Goal: Task Accomplishment & Management: Use online tool/utility

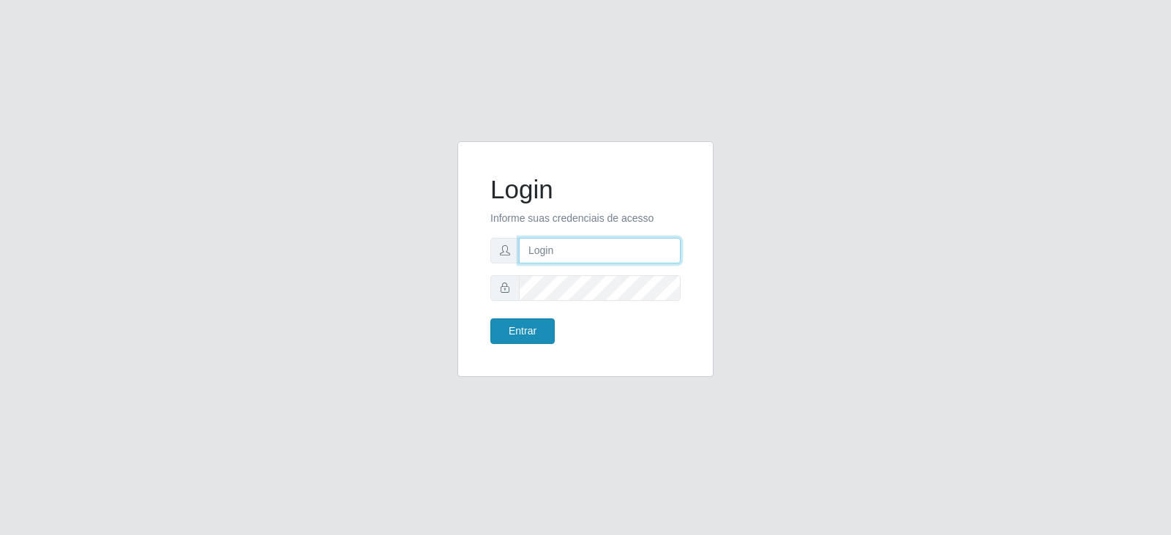
type input "[PERSON_NAME][EMAIL_ADDRESS][PERSON_NAME][DOMAIN_NAME]"
click at [517, 332] on button "Entrar" at bounding box center [522, 331] width 64 height 26
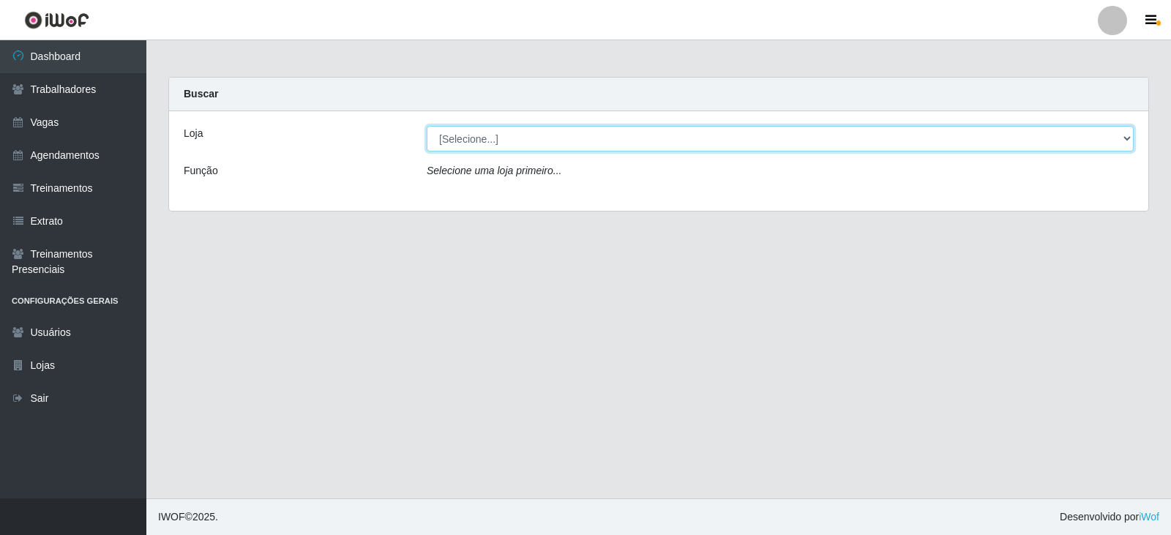
click at [561, 144] on select "[Selecione...] SuperFácil Atacado - Vale do Sol" at bounding box center [780, 139] width 707 height 26
select select "502"
click at [427, 126] on select "[Selecione...] SuperFácil Atacado - Vale do Sol" at bounding box center [780, 139] width 707 height 26
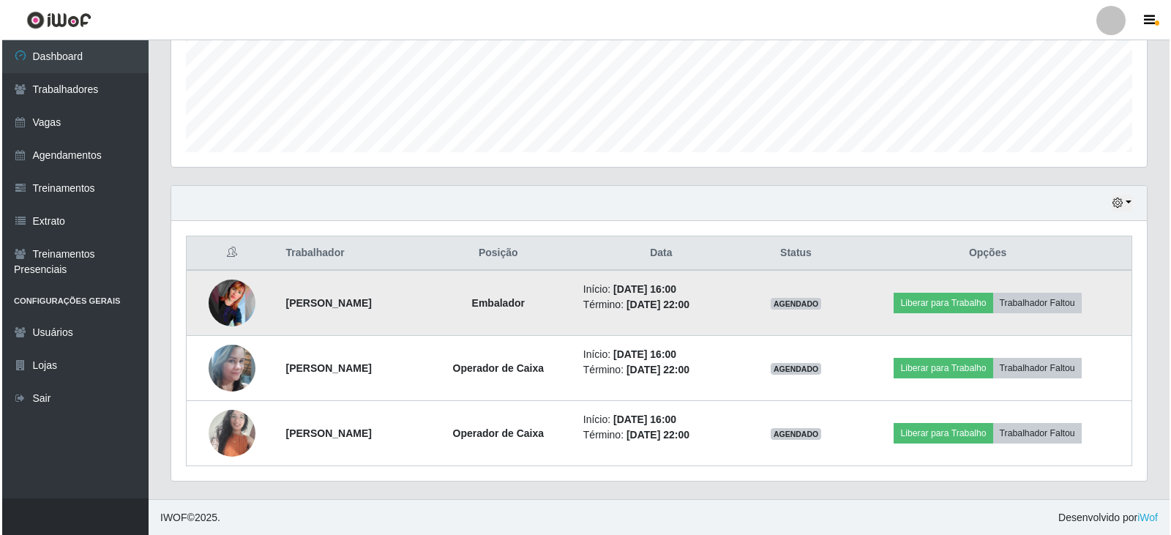
scroll to position [372, 0]
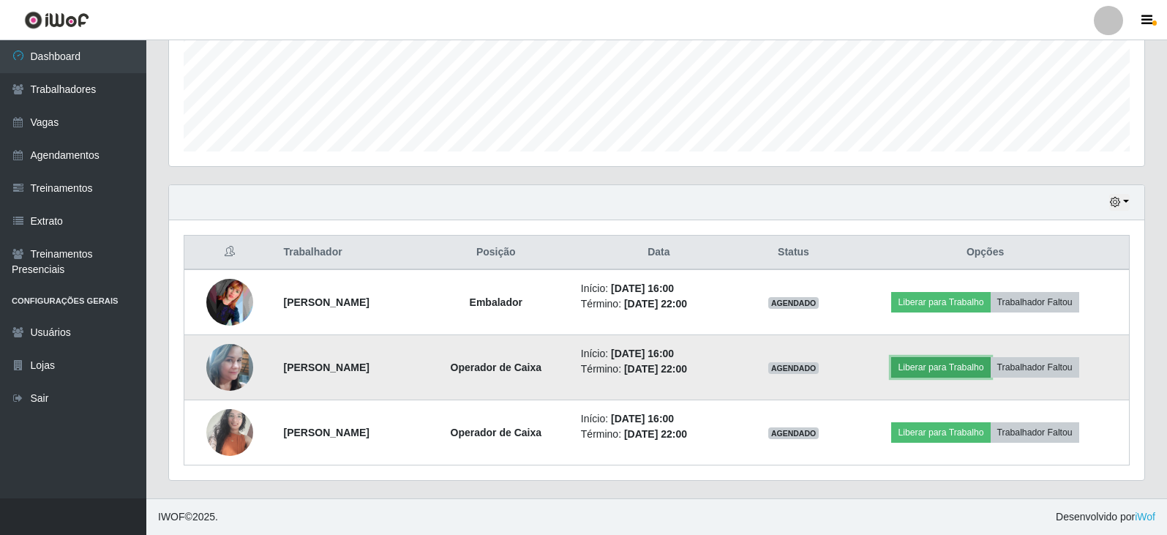
click at [966, 375] on button "Liberar para Trabalho" at bounding box center [940, 367] width 99 height 20
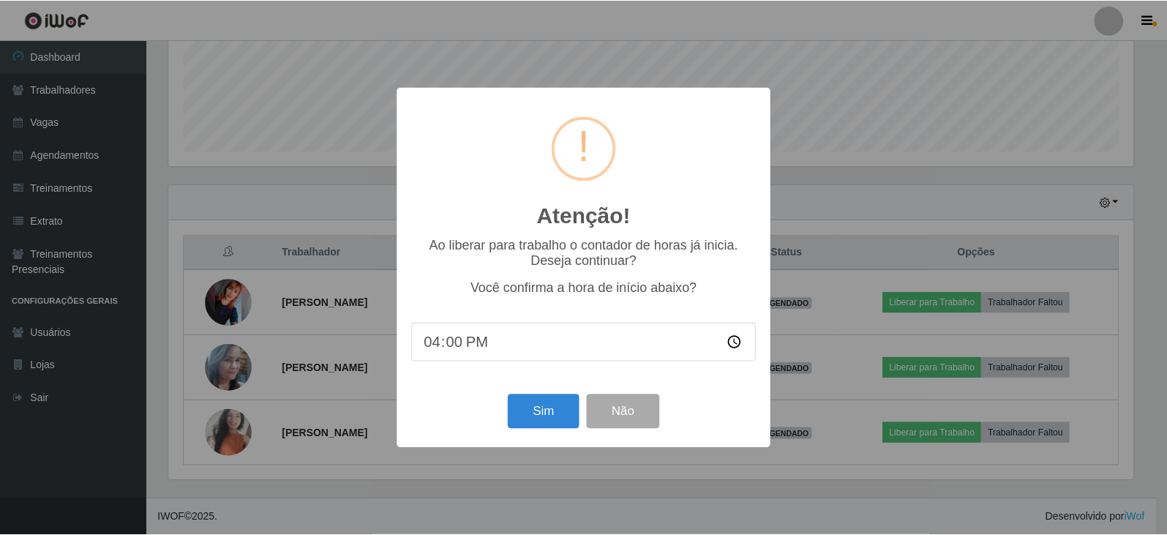
scroll to position [304, 968]
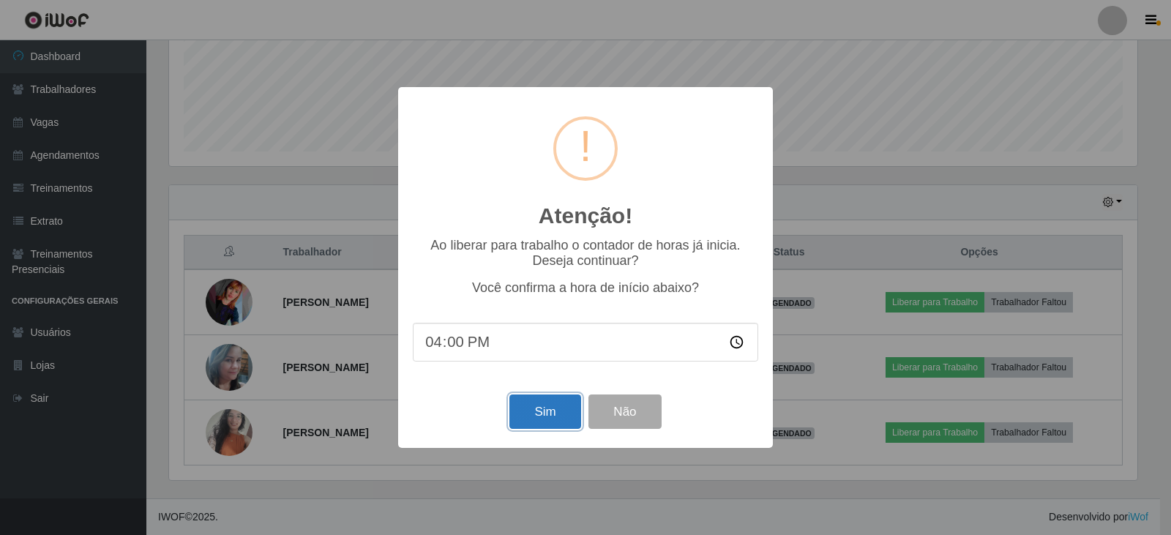
click at [545, 417] on button "Sim" at bounding box center [544, 411] width 71 height 34
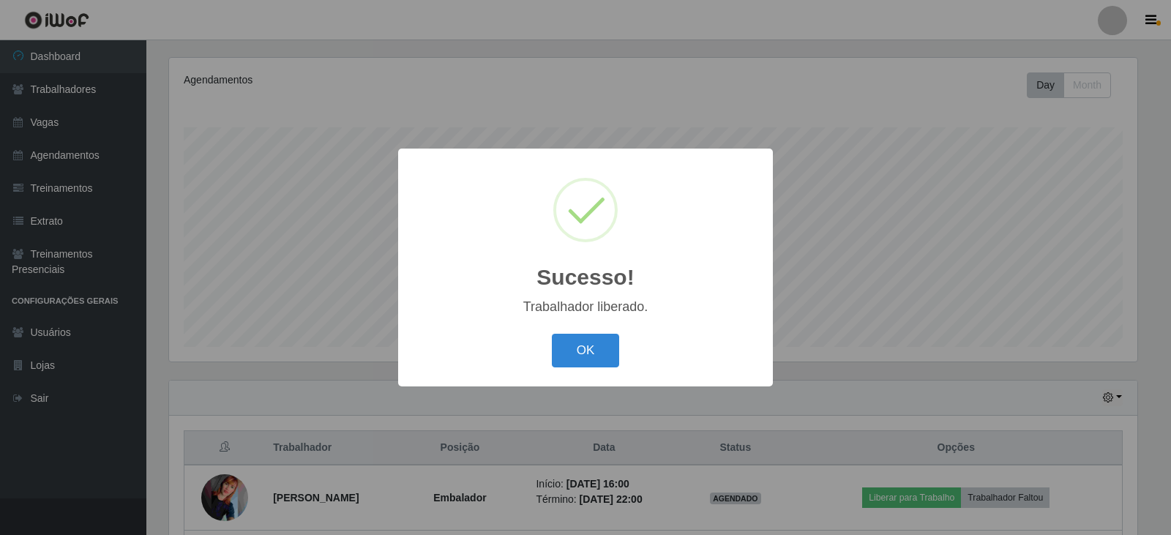
click at [608, 371] on div "OK Cancel" at bounding box center [585, 350] width 345 height 42
click at [604, 364] on button "OK" at bounding box center [586, 351] width 68 height 34
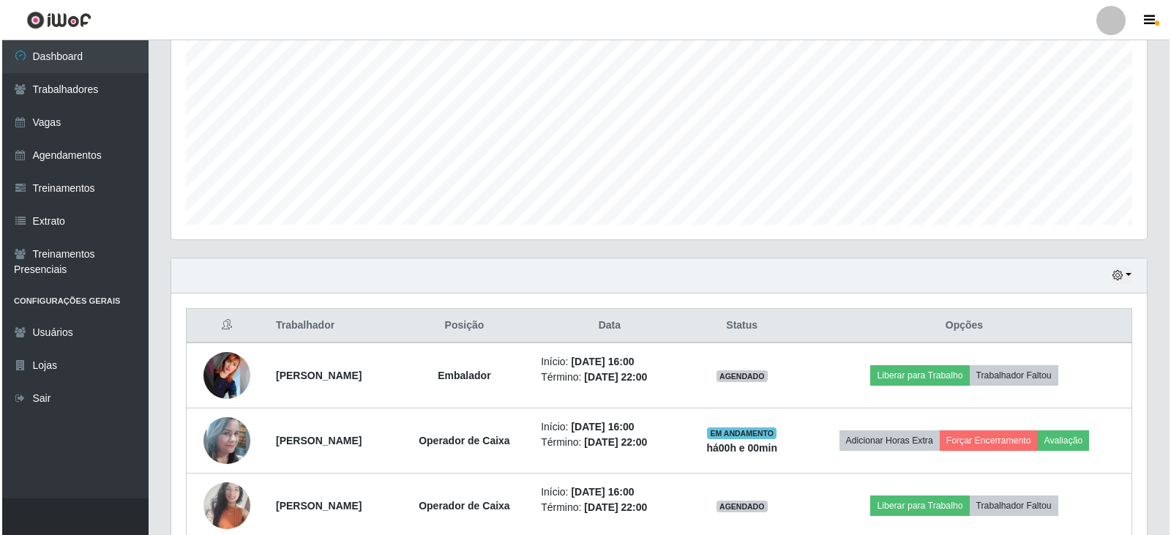
scroll to position [372, 0]
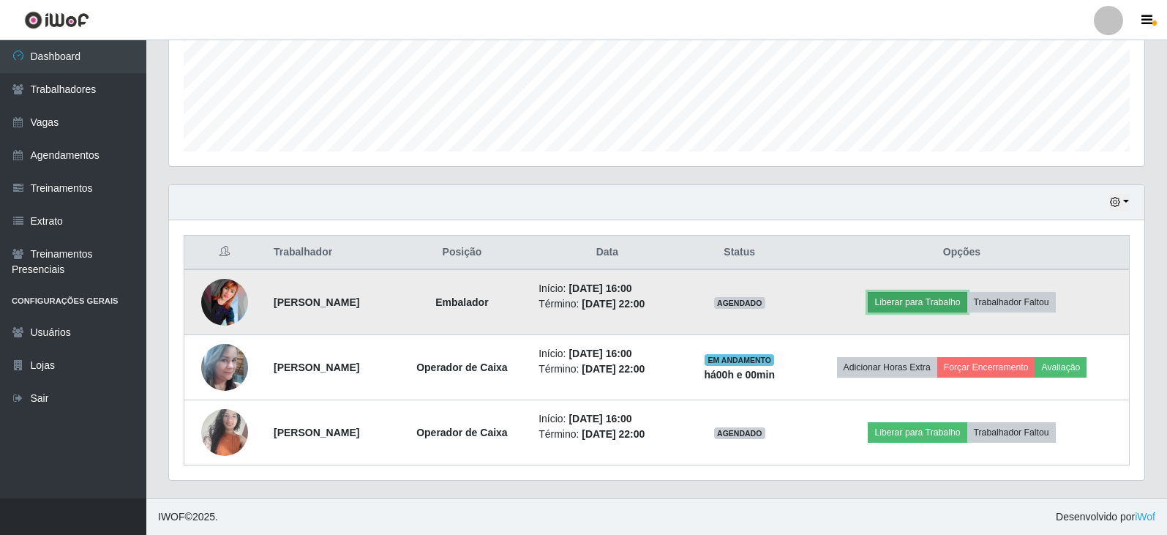
click at [925, 304] on button "Liberar para Trabalho" at bounding box center [917, 302] width 99 height 20
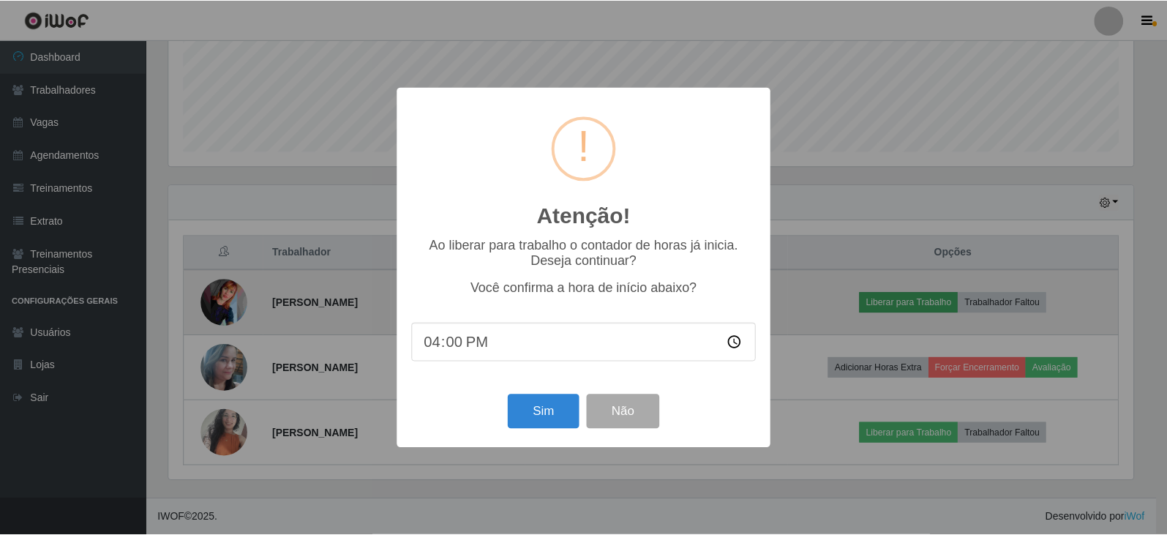
scroll to position [304, 968]
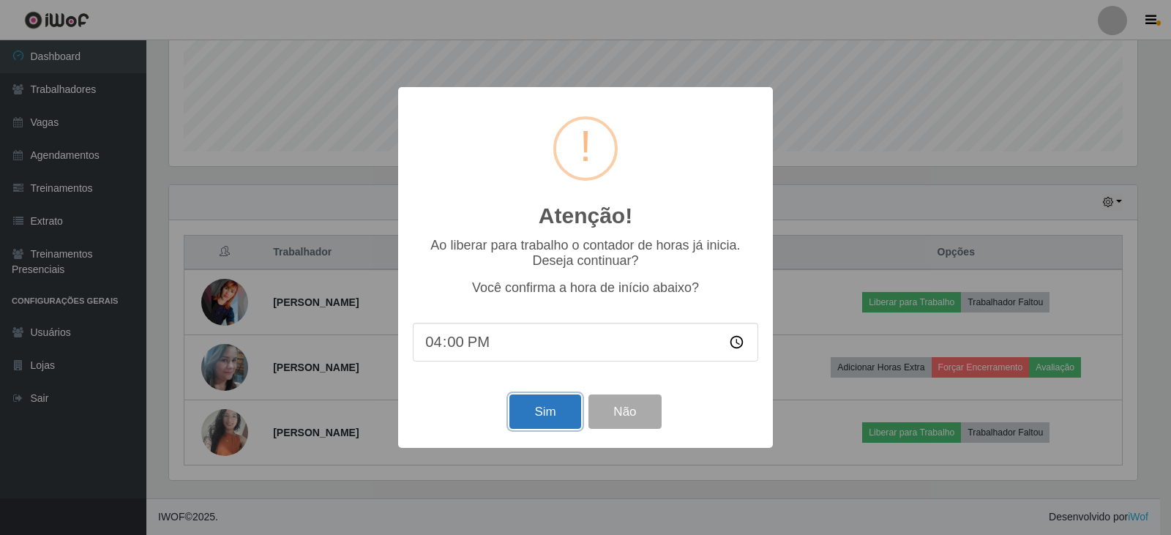
click at [561, 399] on button "Sim" at bounding box center [544, 411] width 71 height 34
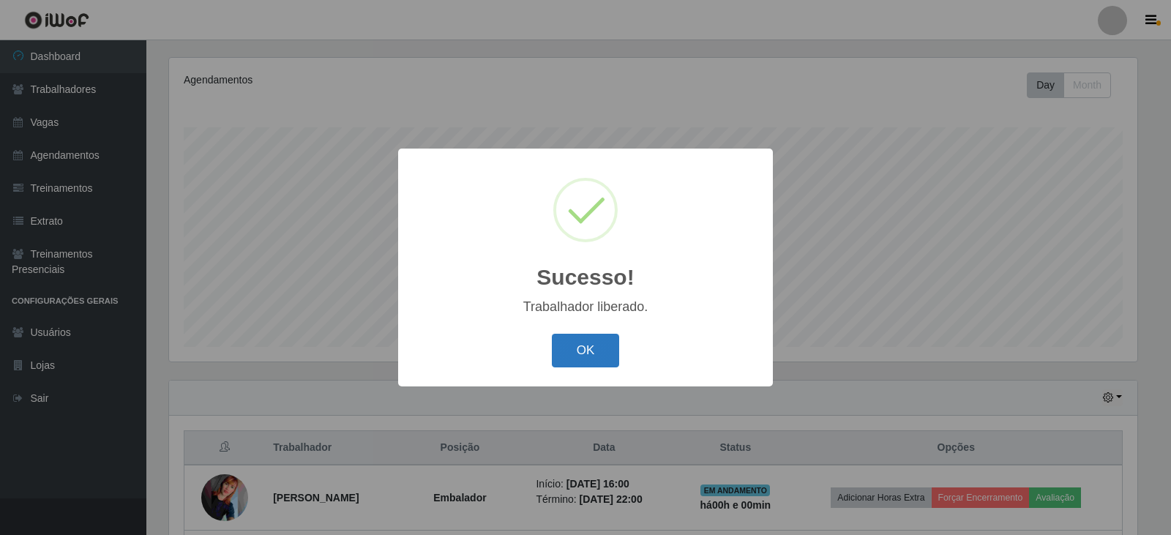
click at [569, 348] on button "OK" at bounding box center [586, 351] width 68 height 34
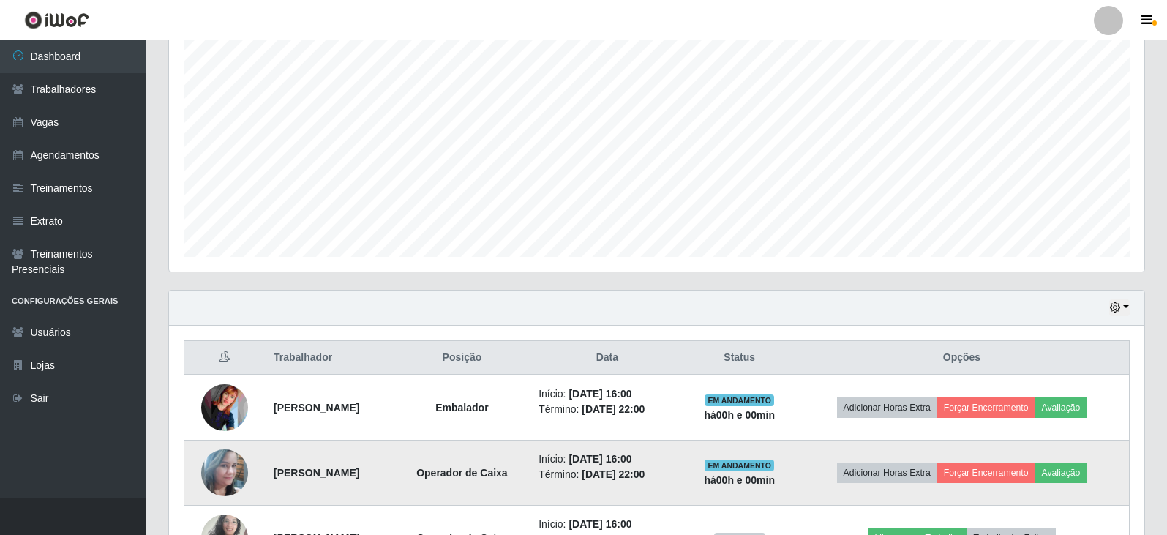
scroll to position [372, 0]
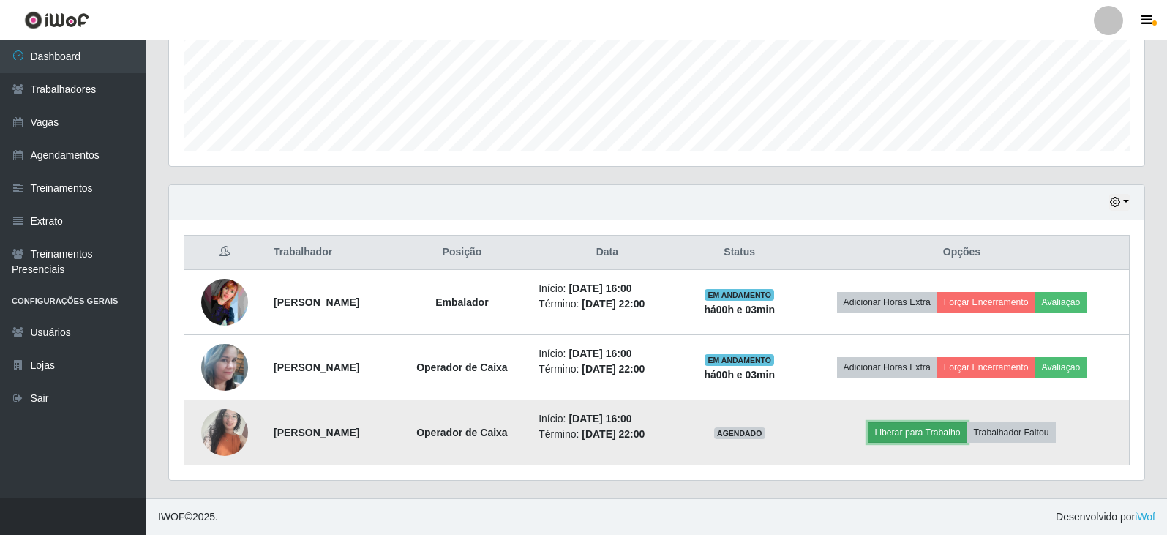
click at [945, 437] on button "Liberar para Trabalho" at bounding box center [917, 432] width 99 height 20
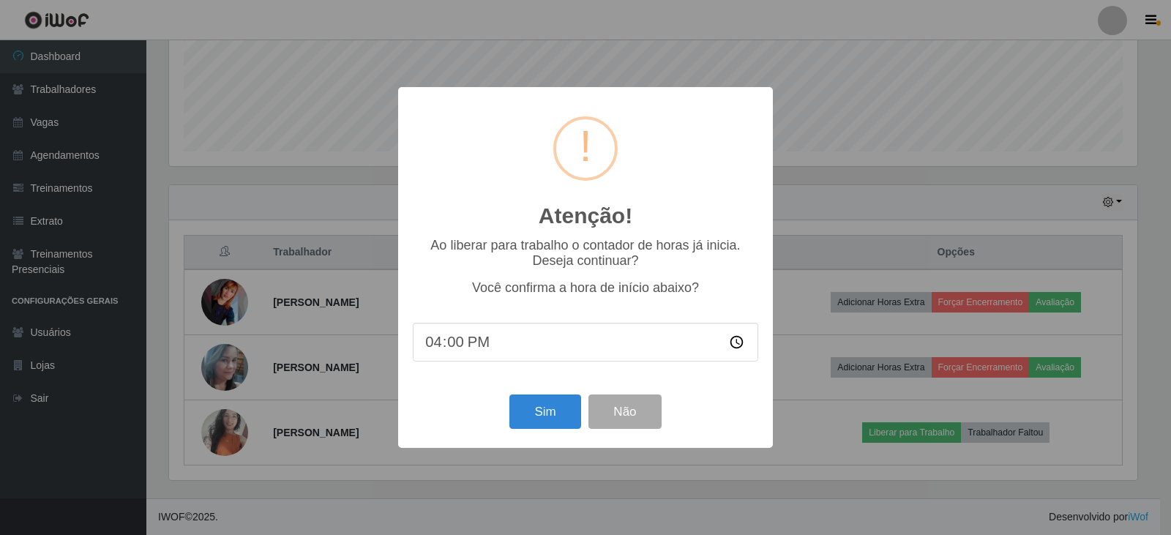
click at [535, 343] on input "16:00" at bounding box center [585, 342] width 345 height 39
click at [451, 343] on input "16:00" at bounding box center [585, 342] width 345 height 39
type input "16:03"
click at [556, 417] on button "Sim" at bounding box center [544, 411] width 71 height 34
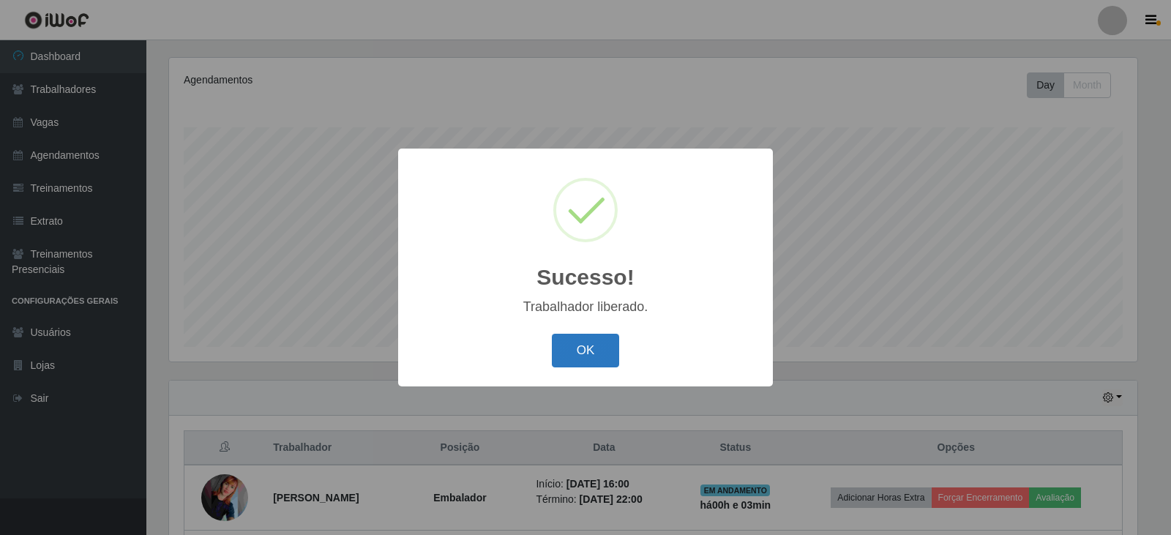
click at [607, 348] on button "OK" at bounding box center [586, 351] width 68 height 34
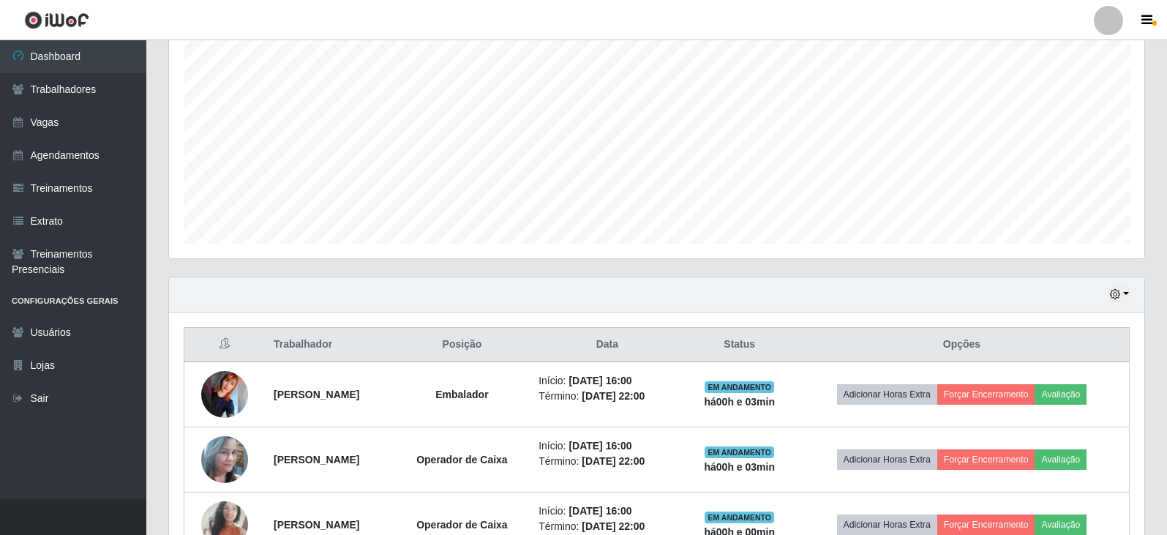
scroll to position [372, 0]
